Goal: Book appointment/travel/reservation

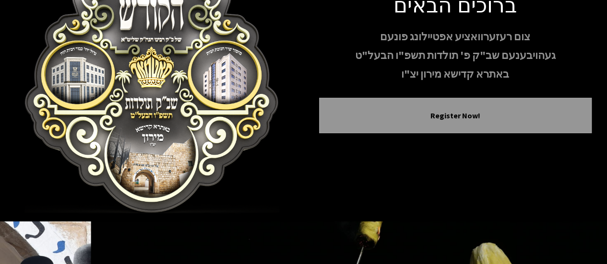
scroll to position [103, 0]
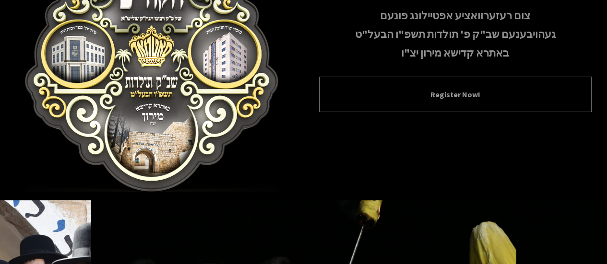
click at [361, 98] on button "Register Now!" at bounding box center [455, 95] width 249 height 12
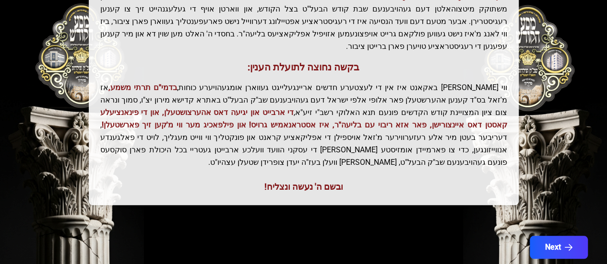
scroll to position [291, 0]
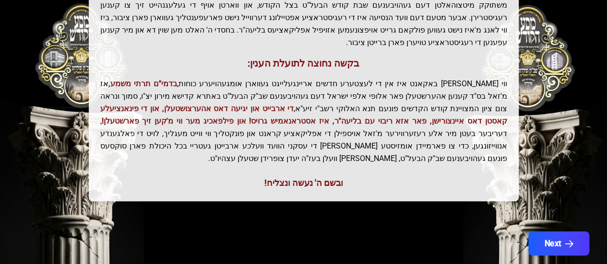
click at [554, 232] on button "Next" at bounding box center [558, 244] width 61 height 24
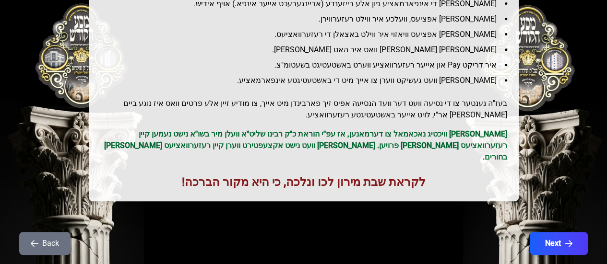
scroll to position [190, 0]
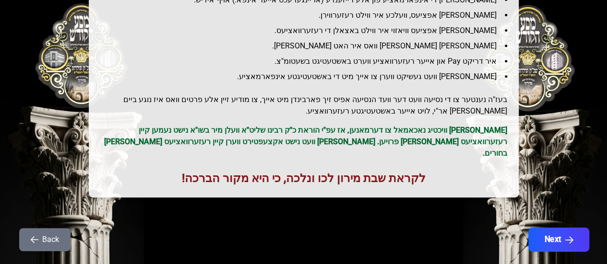
click at [564, 228] on button "Next" at bounding box center [558, 240] width 61 height 24
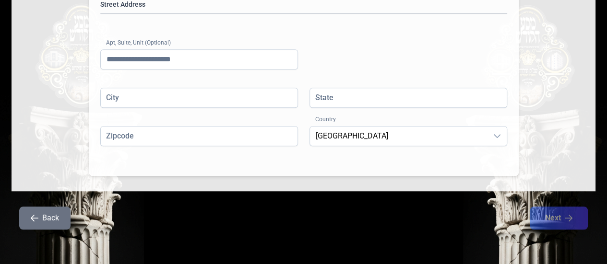
scroll to position [329, 0]
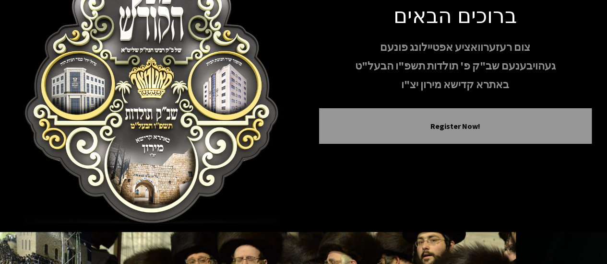
scroll to position [73, 0]
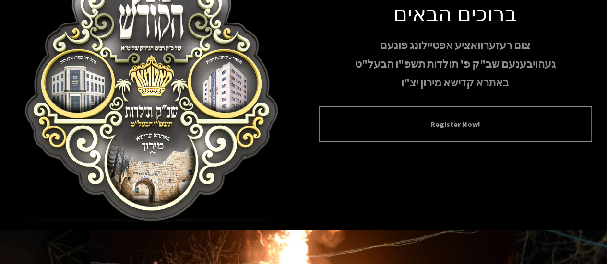
click at [360, 127] on button "Register Now!" at bounding box center [455, 125] width 249 height 12
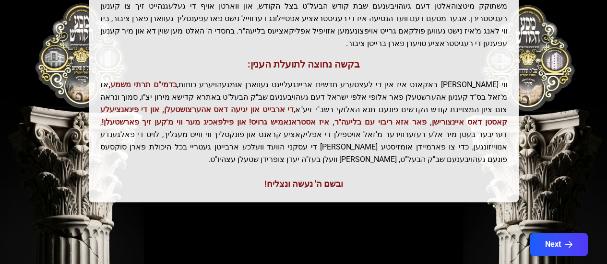
scroll to position [291, 0]
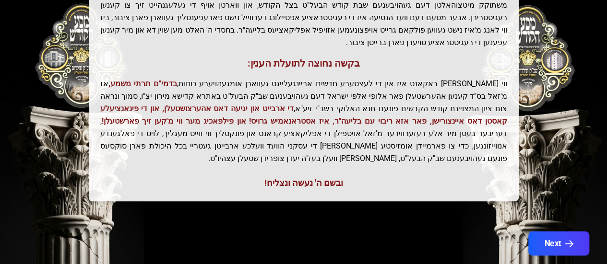
click at [560, 232] on button "Next" at bounding box center [558, 244] width 61 height 24
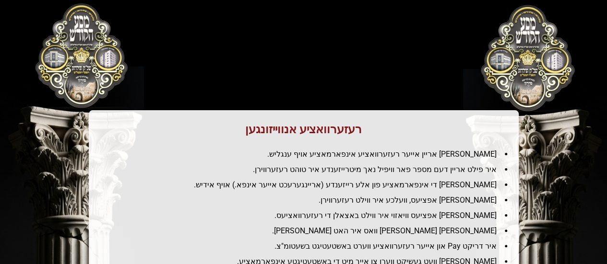
scroll to position [0, 0]
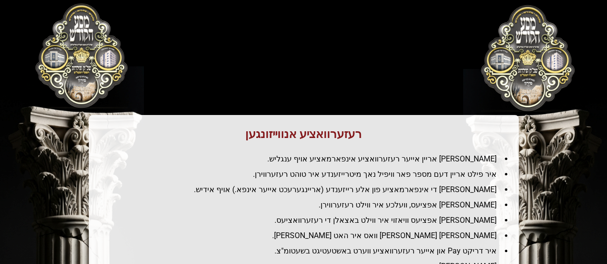
click at [486, 193] on li "איר פילט אריין די אינפארמאציע פון אלע רייזענדע (אריינגערעכט אייער אינפא.) אויף …" at bounding box center [307, 190] width 399 height 12
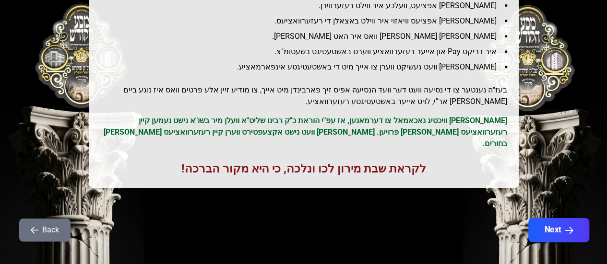
click at [552, 223] on button "Next" at bounding box center [558, 230] width 61 height 24
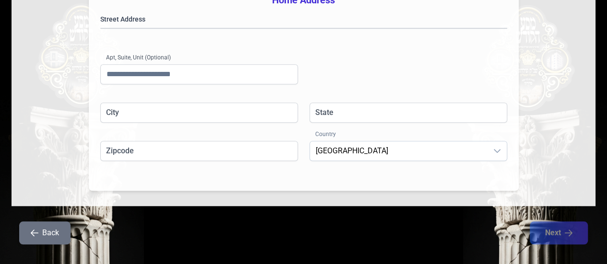
scroll to position [301, 0]
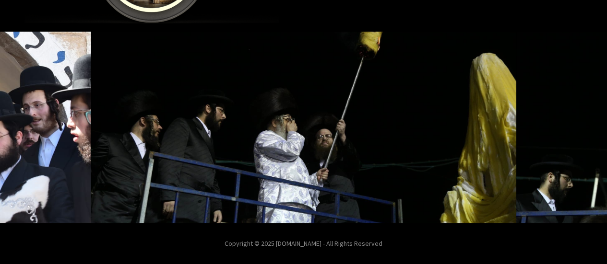
scroll to position [73, 0]
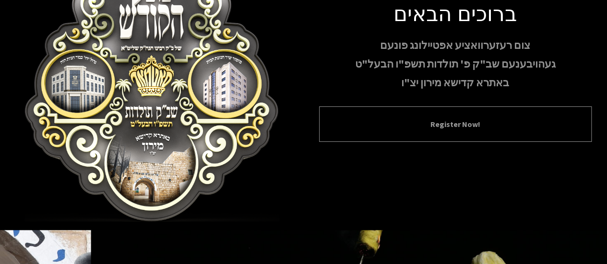
click at [403, 121] on button "Register Now!" at bounding box center [455, 125] width 249 height 12
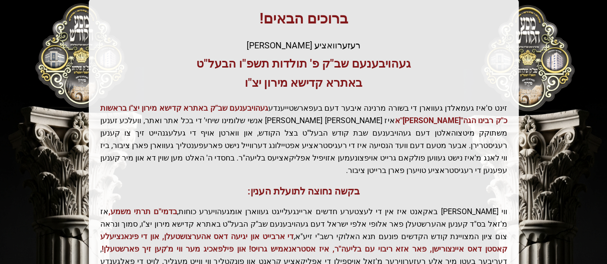
scroll to position [291, 0]
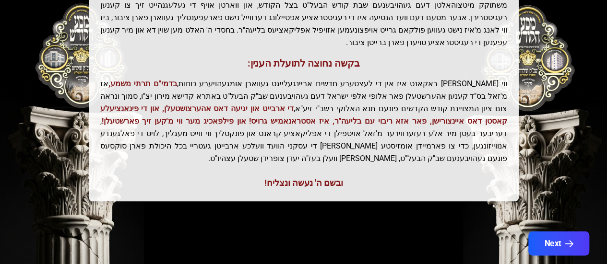
click at [551, 232] on button "Next" at bounding box center [558, 244] width 61 height 24
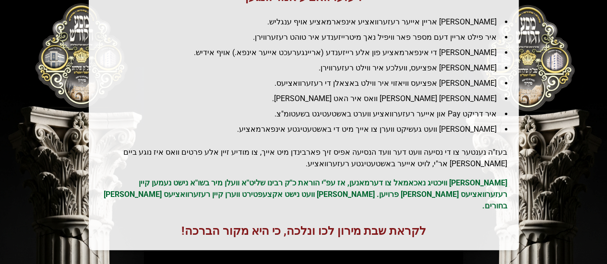
scroll to position [200, 0]
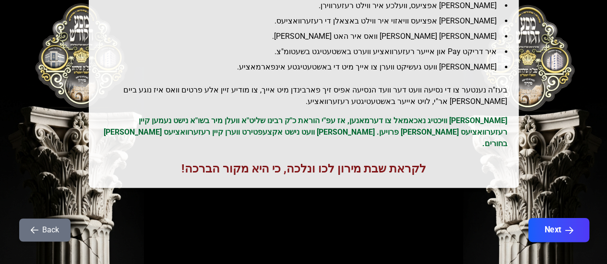
click at [558, 221] on button "Next" at bounding box center [558, 230] width 61 height 24
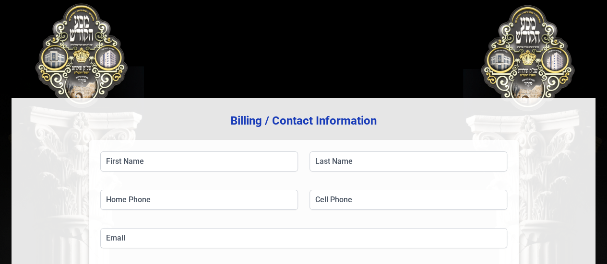
scroll to position [0, 0]
